Goal: Use online tool/utility: Use online tool/utility

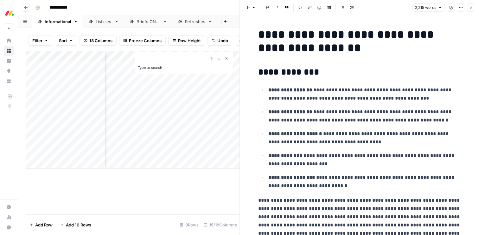
click at [471, 6] on icon "button" at bounding box center [471, 8] width 4 height 4
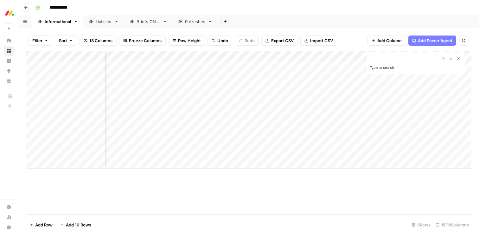
click at [302, 132] on div "Add Column" at bounding box center [249, 110] width 446 height 118
click at [331, 131] on div "Add Column" at bounding box center [249, 110] width 446 height 118
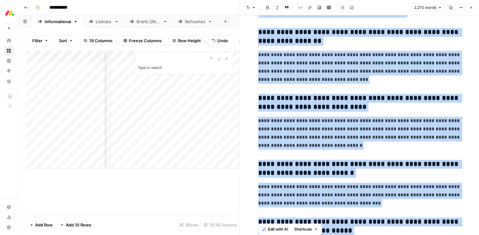
scroll to position [3311, 0]
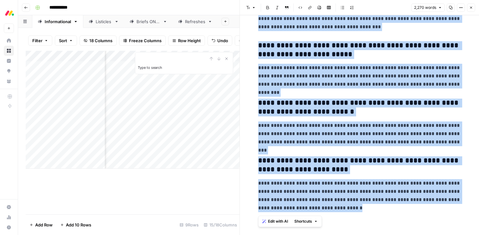
drag, startPoint x: 258, startPoint y: 36, endPoint x: 374, endPoint y: 260, distance: 253.0
click at [374, 234] on html "**********" at bounding box center [239, 117] width 479 height 235
click at [282, 222] on span "Edit with AI" at bounding box center [278, 221] width 20 height 6
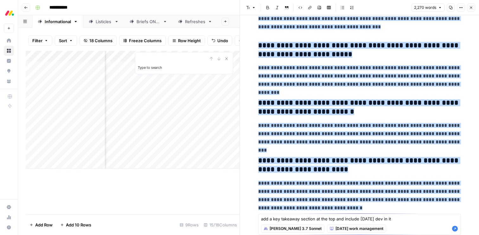
type textarea "add a key takeaway section at the top and include [DATE] dev in it"
click at [453, 228] on icon "button" at bounding box center [455, 228] width 6 height 6
